Goal: Find specific page/section: Find specific page/section

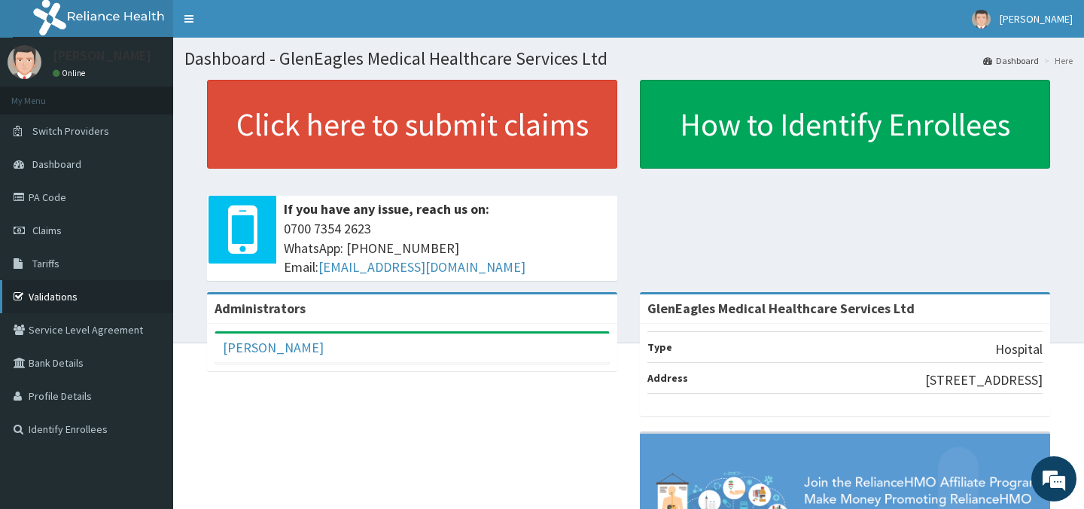
click at [43, 294] on link "Validations" at bounding box center [86, 296] width 173 height 33
click at [59, 199] on link "PA Code" at bounding box center [86, 197] width 173 height 33
